Goal: Task Accomplishment & Management: Use online tool/utility

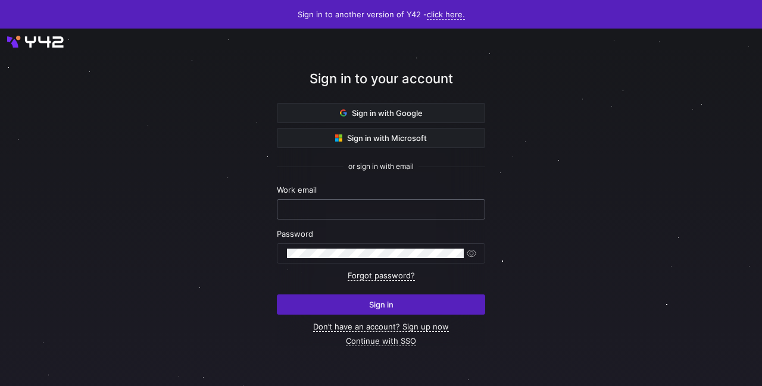
click at [300, 205] on input "text" at bounding box center [381, 210] width 188 height 10
type input "[EMAIL_ADDRESS][PERSON_NAME][DOMAIN_NAME]"
click at [456, 255] on keeper-lock "Open Keeper Popup" at bounding box center [455, 253] width 14 height 14
click at [280, 246] on div at bounding box center [381, 253] width 208 height 20
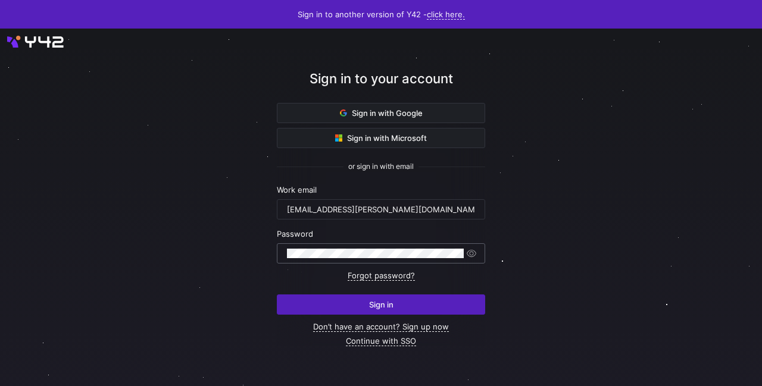
click at [280, 246] on div at bounding box center [381, 253] width 208 height 20
click at [393, 208] on input "text" at bounding box center [381, 210] width 188 height 10
type input "[EMAIL_ADDRESS][PERSON_NAME][DOMAIN_NAME]"
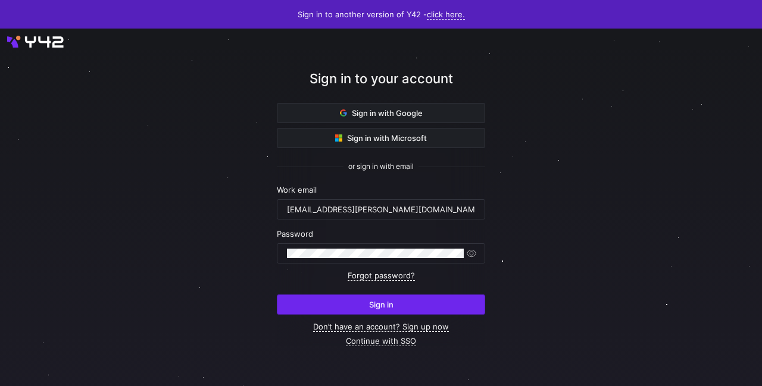
click at [314, 307] on span "submit" at bounding box center [380, 304] width 207 height 19
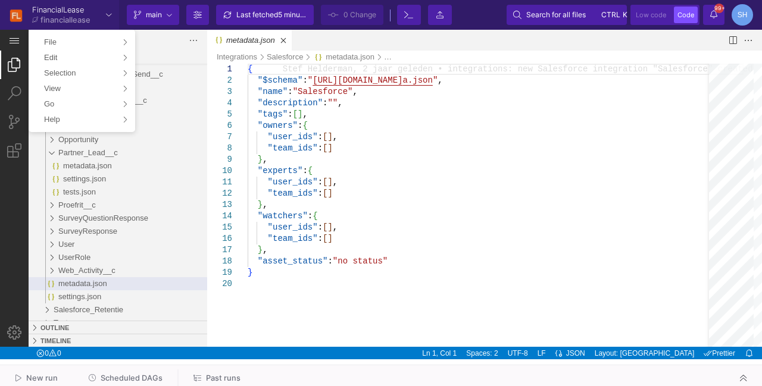
click at [13, 35] on div "Application Menu" at bounding box center [14, 40] width 29 height 21
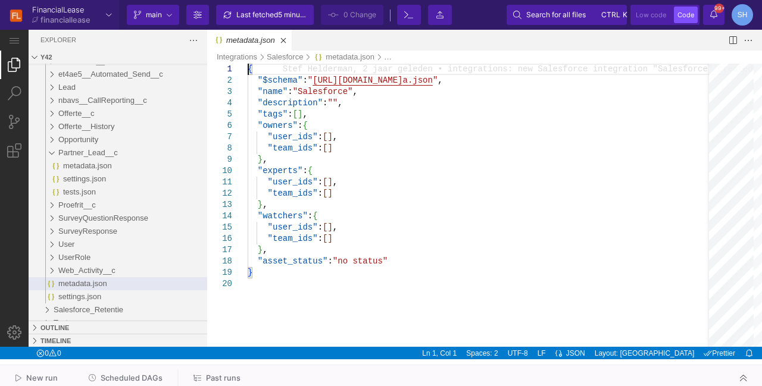
drag, startPoint x: 463, startPoint y: 14, endPoint x: 311, endPoint y: 4, distance: 151.5
click at [463, 14] on div "Current branch main Branch Options Last fetched 5 minutes ago 0 Change Terminal…" at bounding box center [440, 15] width 643 height 30
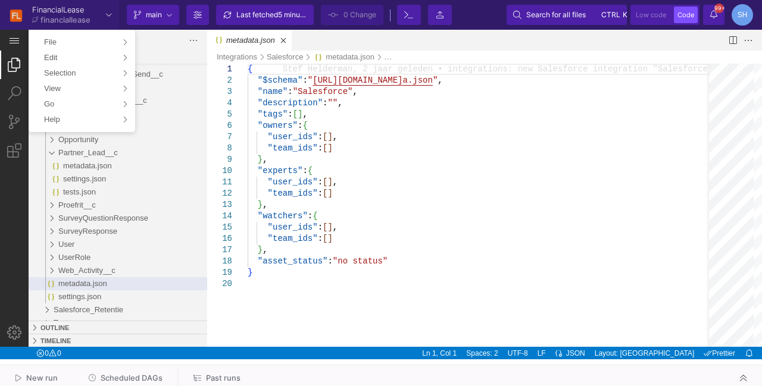
click at [19, 40] on div "Application Menu" at bounding box center [14, 40] width 29 height 21
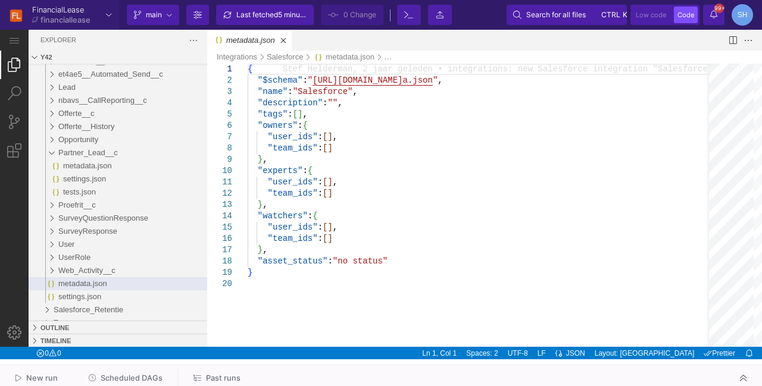
click at [16, 196] on div at bounding box center [14, 188] width 29 height 317
click at [635, 11] on button "Low code" at bounding box center [651, 15] width 38 height 17
